Goal: Find specific page/section

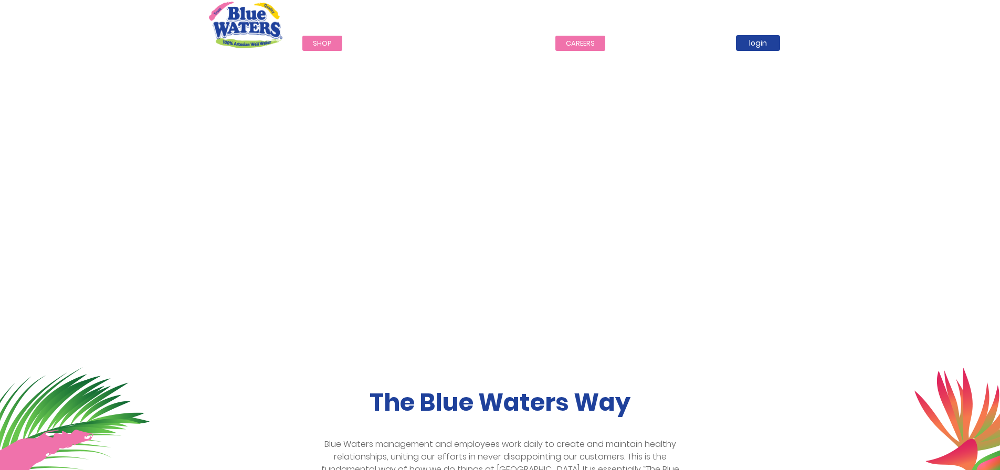
click at [572, 43] on link "careers" at bounding box center [580, 43] width 50 height 15
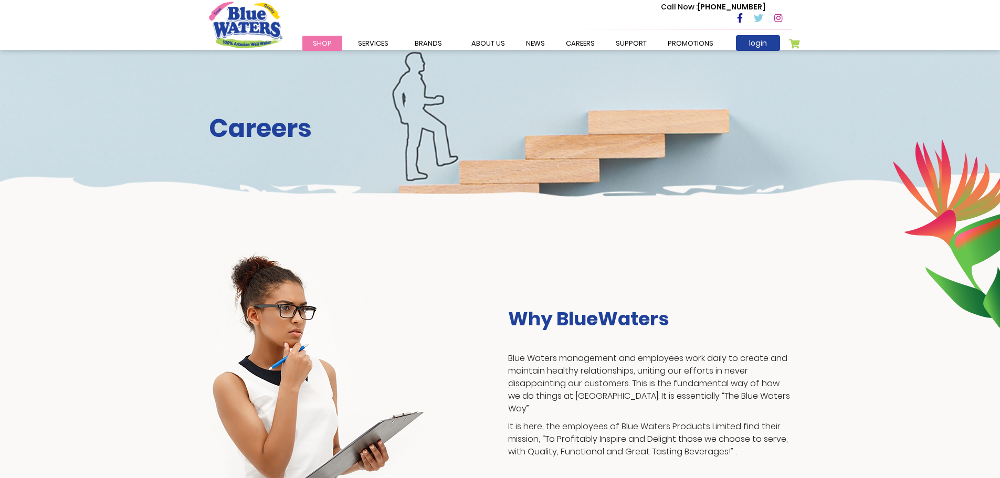
click at [244, 19] on img "store logo" at bounding box center [245, 25] width 73 height 46
